Goal: Book appointment/travel/reservation

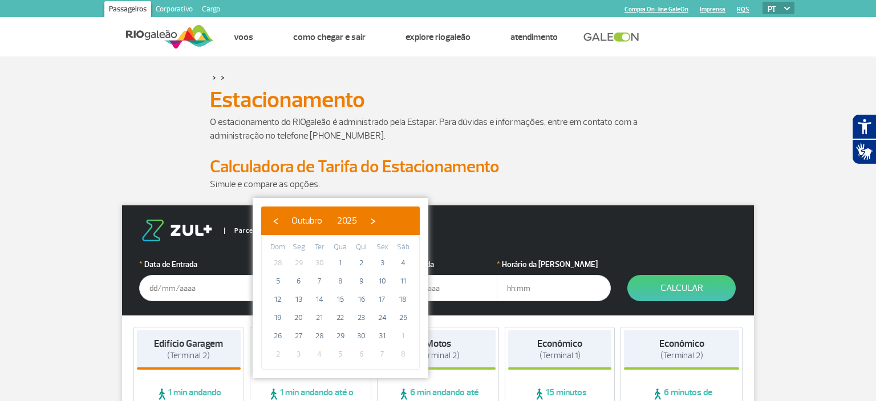
scroll to position [60, 0]
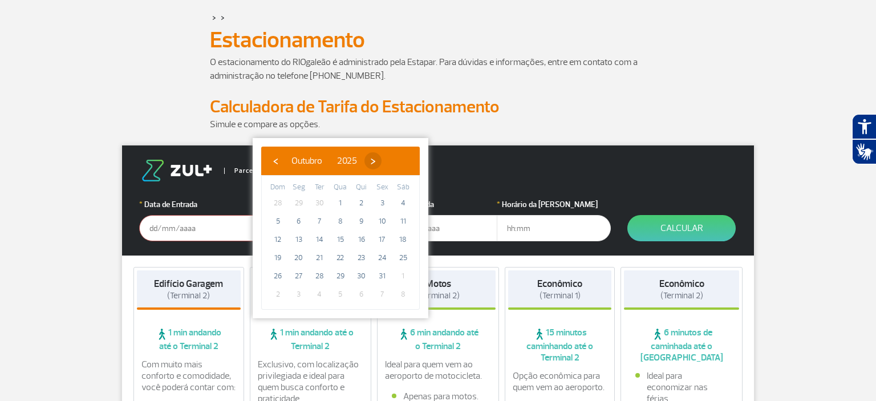
click at [382, 157] on span "›" at bounding box center [372, 160] width 17 height 17
click at [390, 157] on span "›" at bounding box center [381, 160] width 17 height 17
click at [377, 157] on span "›" at bounding box center [368, 160] width 17 height 17
click at [386, 157] on span "›" at bounding box center [376, 160] width 17 height 17
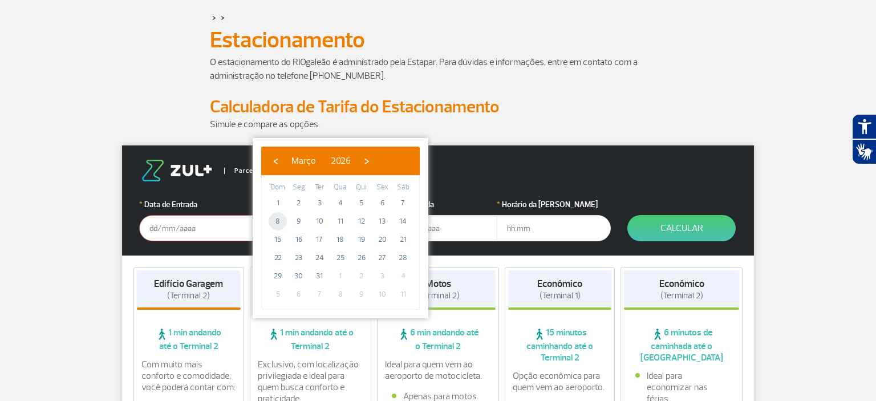
click at [282, 218] on span "8" at bounding box center [278, 221] width 18 height 18
type input "[DATE]"
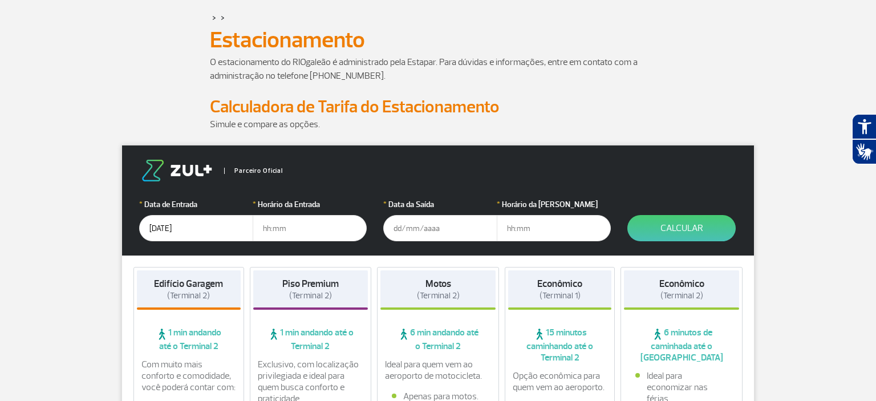
click at [290, 231] on input "text" at bounding box center [310, 228] width 114 height 26
click at [311, 222] on input "8" at bounding box center [310, 228] width 114 height 26
type input "8"
type input "08:00"
click at [430, 225] on input "text" at bounding box center [440, 228] width 114 height 26
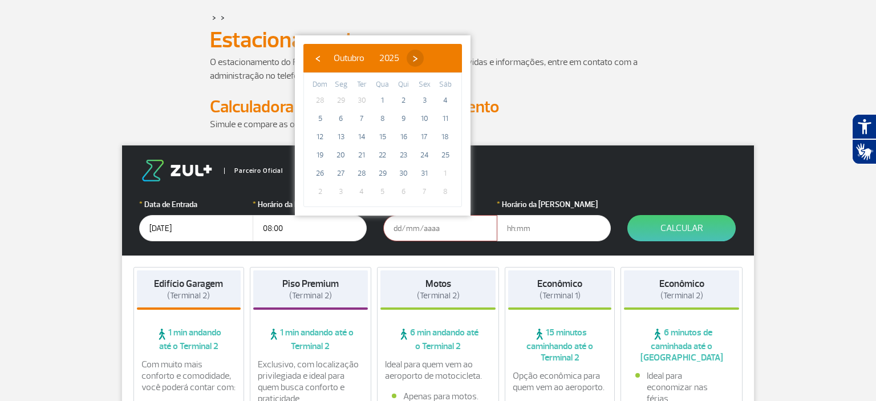
click at [424, 59] on span "›" at bounding box center [415, 58] width 17 height 17
click at [432, 57] on span "›" at bounding box center [423, 58] width 17 height 17
click at [419, 57] on span "›" at bounding box center [410, 58] width 17 height 17
click at [428, 57] on span "›" at bounding box center [419, 58] width 17 height 17
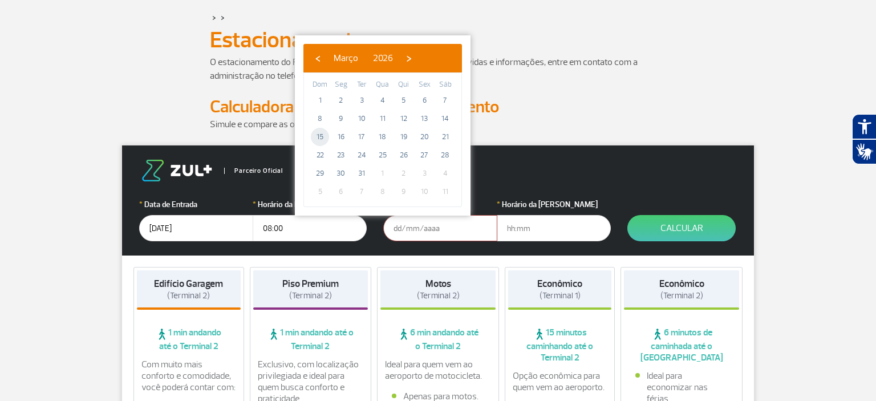
click at [326, 136] on span "15" at bounding box center [320, 137] width 18 height 18
type input "[DATE]"
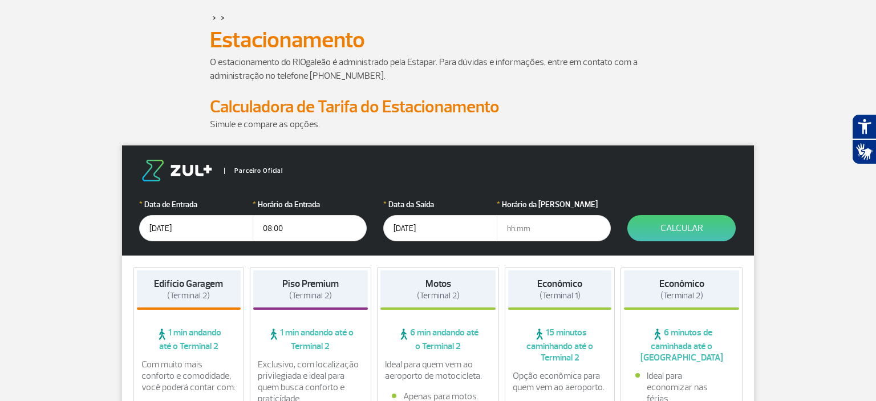
click at [528, 230] on input "text" at bounding box center [554, 228] width 114 height 26
type input "10:00"
click at [688, 229] on button "Calcular" at bounding box center [681, 228] width 108 height 26
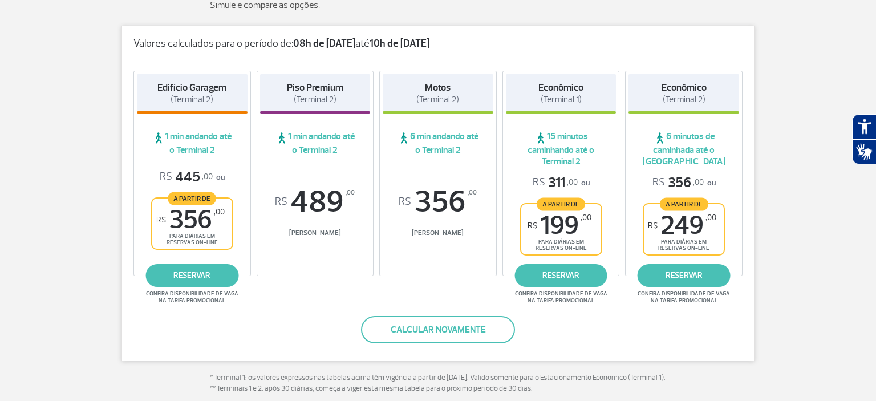
scroll to position [180, 0]
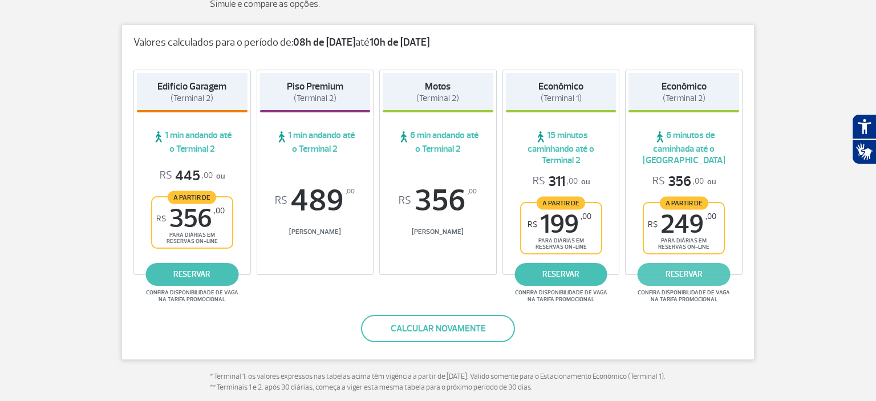
click at [680, 277] on link "reservar" at bounding box center [684, 274] width 93 height 23
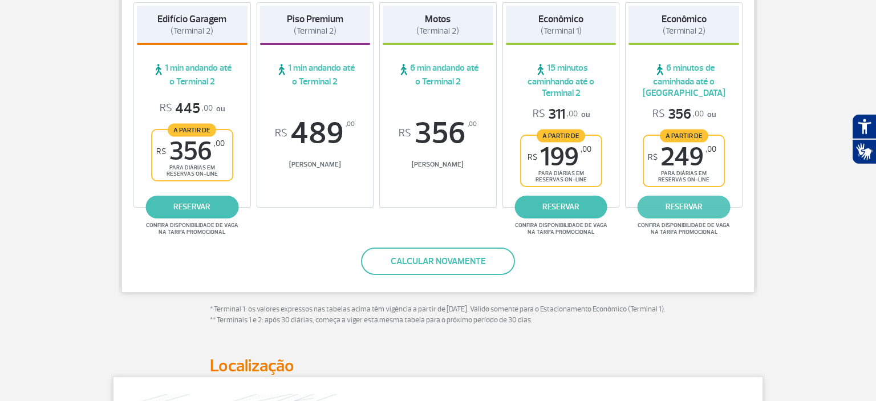
scroll to position [241, 0]
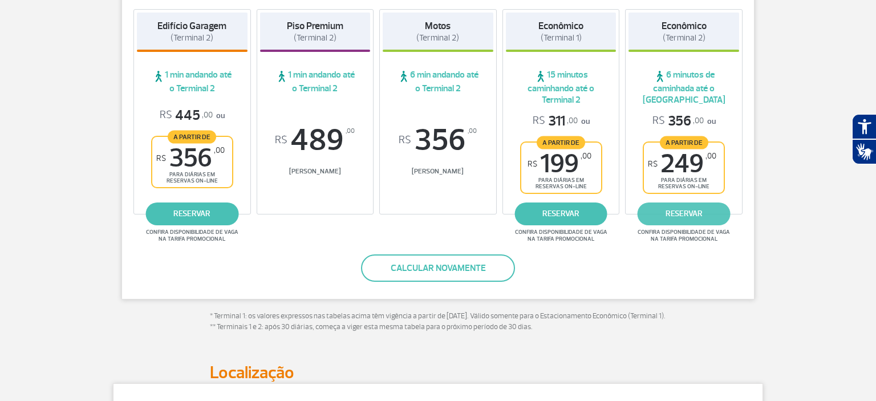
click at [705, 222] on link "reservar" at bounding box center [684, 213] width 93 height 23
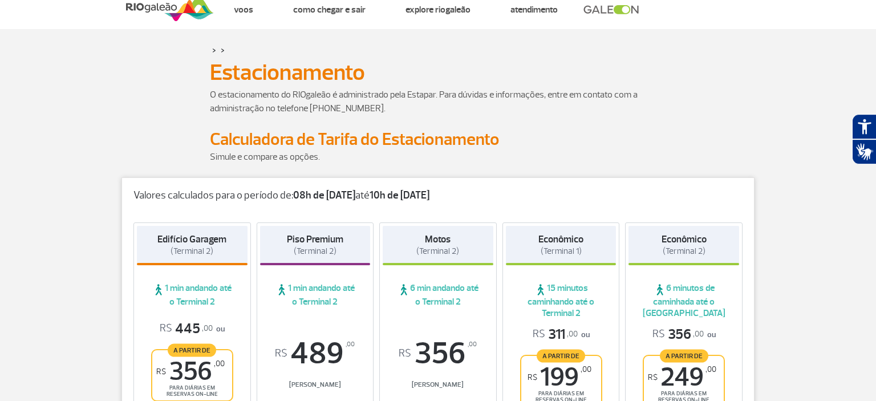
scroll to position [0, 0]
